Goal: Navigation & Orientation: Understand site structure

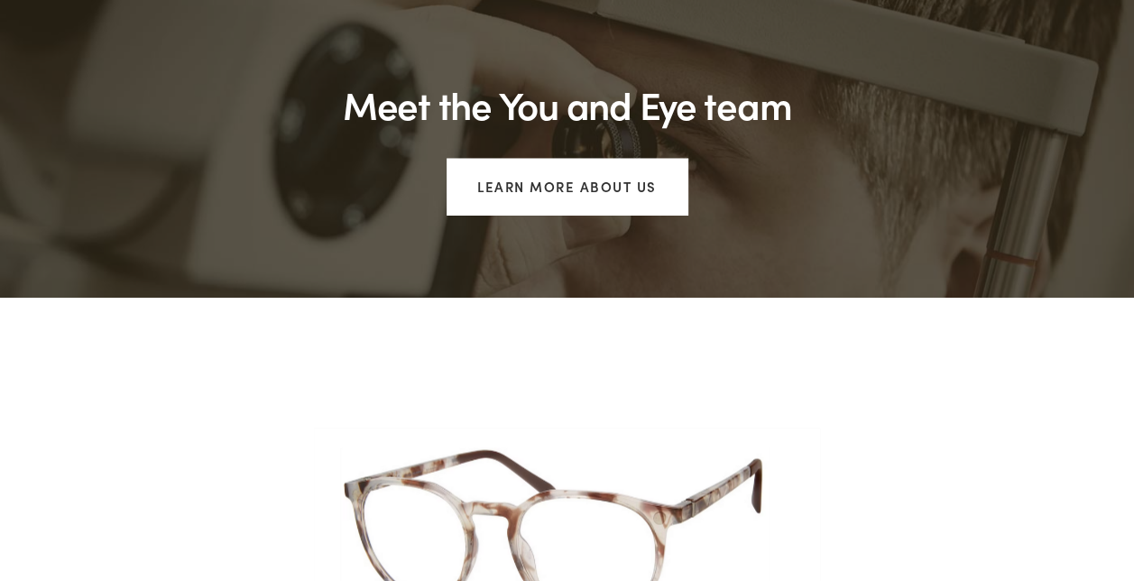
scroll to position [1436, 0]
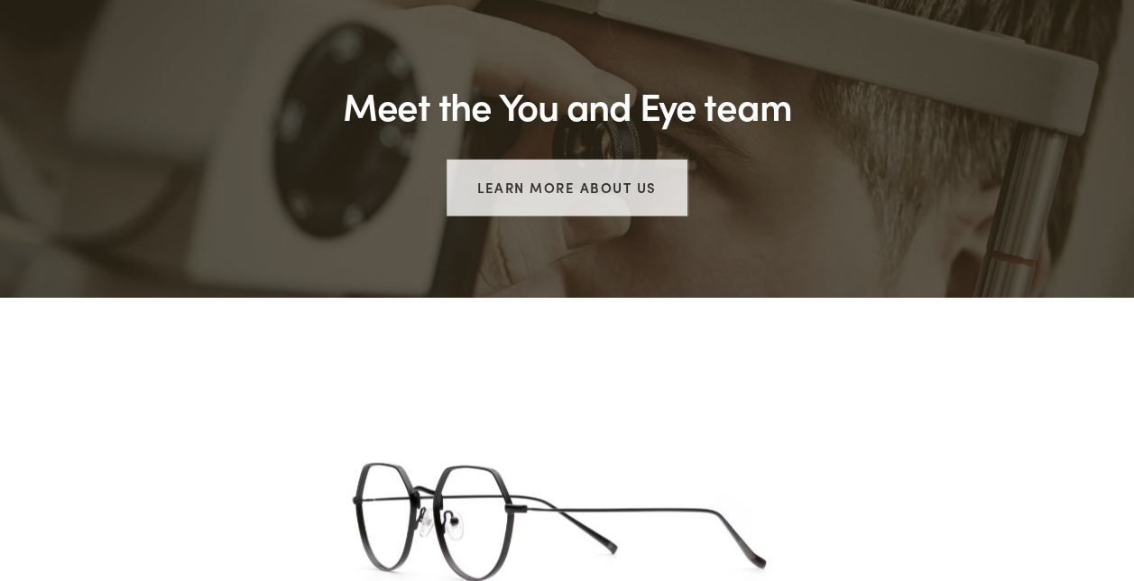
click at [557, 159] on link "Learn more about us" at bounding box center [567, 187] width 241 height 57
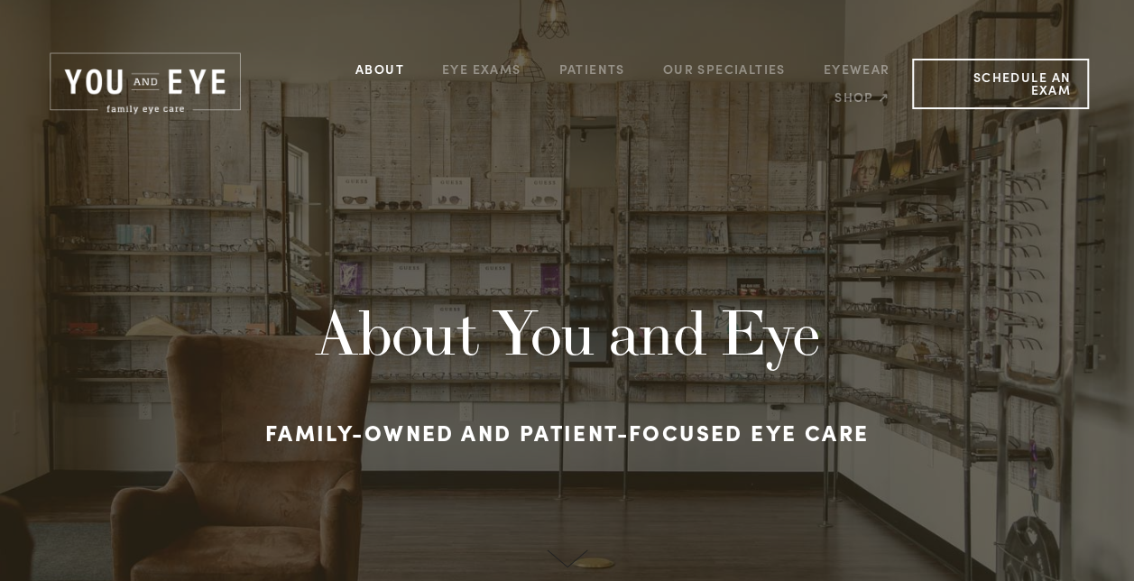
click at [383, 74] on link "About" at bounding box center [379, 69] width 49 height 28
click at [498, 76] on link "Eye Exams" at bounding box center [481, 69] width 79 height 28
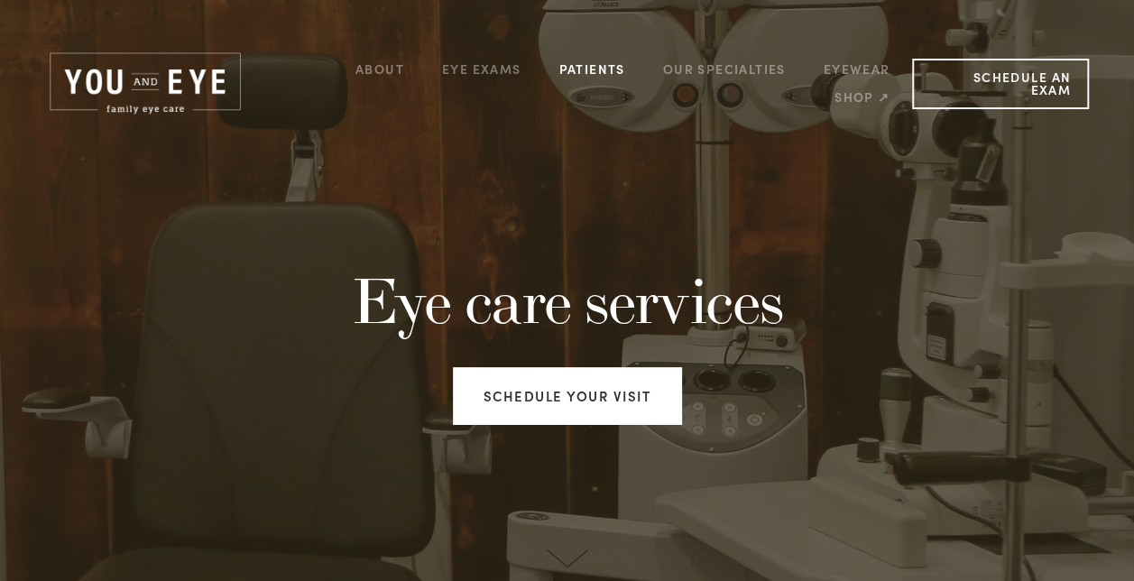
click at [599, 74] on link "Patients" at bounding box center [592, 69] width 66 height 28
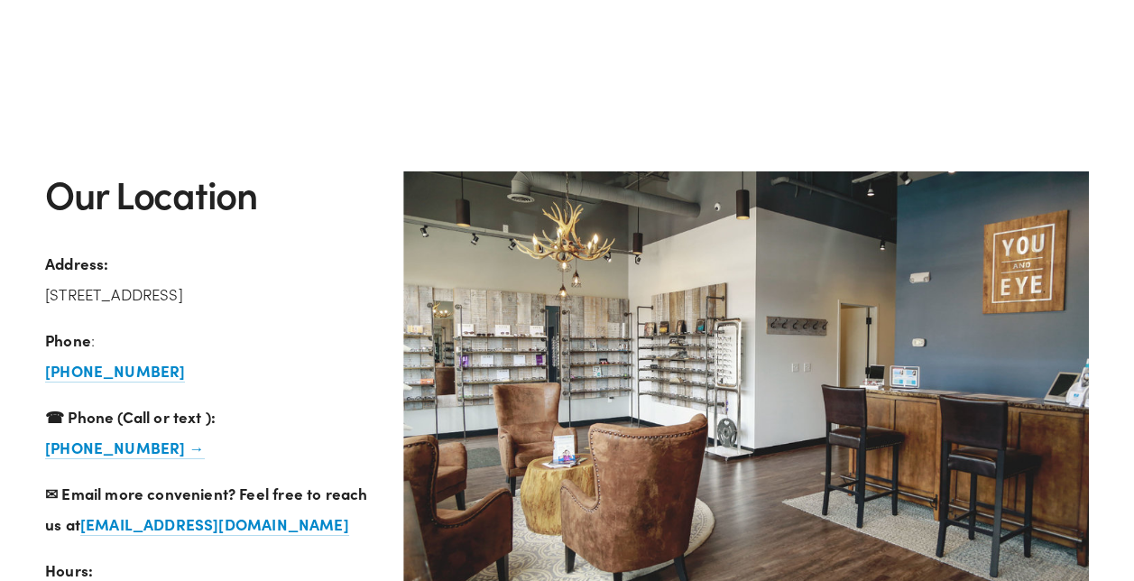
scroll to position [3194, 0]
